Goal: Task Accomplishment & Management: Manage account settings

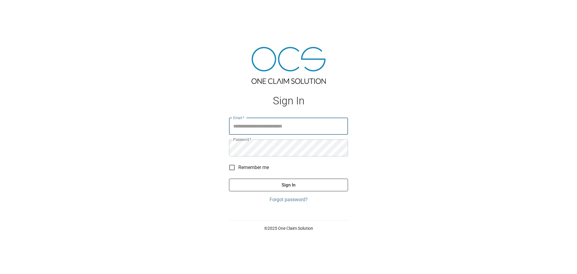
type input "**********"
click at [307, 185] on button "Sign In" at bounding box center [288, 185] width 119 height 13
